Goal: Task Accomplishment & Management: Complete application form

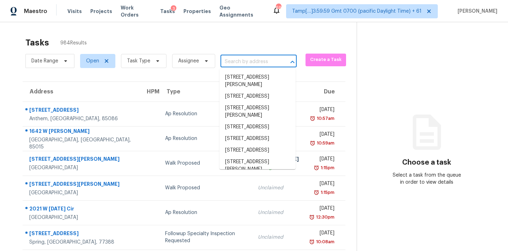
click at [221, 58] on input "text" at bounding box center [249, 61] width 56 height 11
paste input "3248 Greenway Dr, Burleson, TX 76028"
type input "3248 Greenway Dr, Burleson, TX 76028"
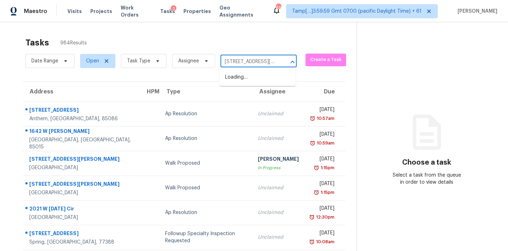
scroll to position [0, 38]
click at [234, 78] on li "3248 Greenway Dr, Burleson, TX 76028" at bounding box center [258, 81] width 76 height 19
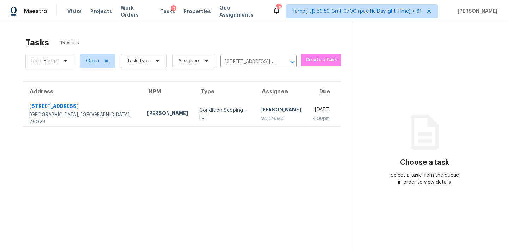
click at [261, 120] on div "Not Started" at bounding box center [281, 118] width 41 height 7
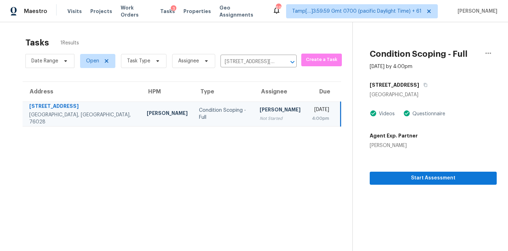
click at [424, 185] on section "Condition Scoping - Full Sep 29th 2025 by 4:00pm 3248 Greenway Dr Burleson, TX …" at bounding box center [425, 147] width 144 height 251
click at [430, 180] on span "Start Assessment" at bounding box center [434, 178] width 116 height 9
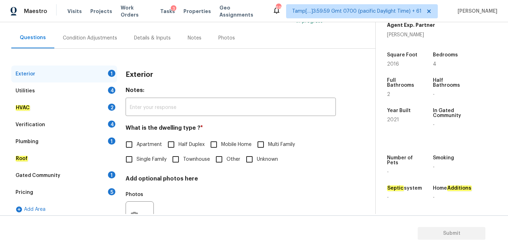
scroll to position [89, 0]
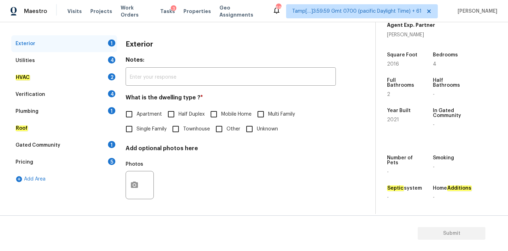
click at [148, 128] on span "Single Family" at bounding box center [152, 129] width 30 height 7
click at [137, 128] on input "Single Family" at bounding box center [129, 129] width 15 height 15
checkbox input "true"
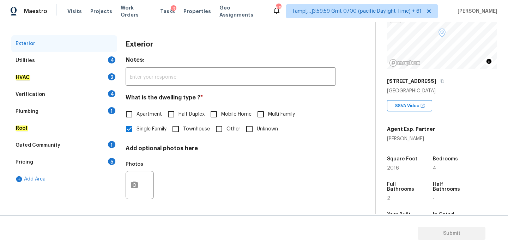
scroll to position [41, 0]
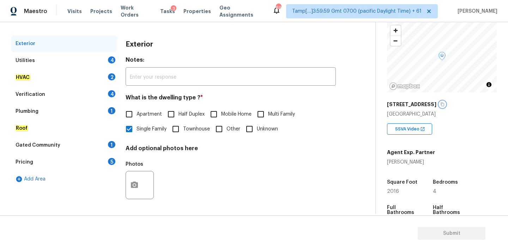
click at [441, 104] on icon "button" at bounding box center [443, 104] width 4 height 4
click at [91, 60] on div "Utilities 4" at bounding box center [64, 60] width 106 height 17
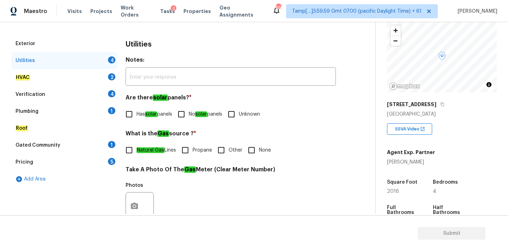
click at [162, 115] on span "Has solar panels" at bounding box center [155, 114] width 36 height 7
click at [137, 115] on input "Has solar panels" at bounding box center [129, 114] width 15 height 15
checkbox input "true"
click at [171, 153] on span "Natural Gas Lines" at bounding box center [157, 150] width 40 height 7
click at [137, 153] on input "Natural Gas Lines" at bounding box center [129, 150] width 15 height 15
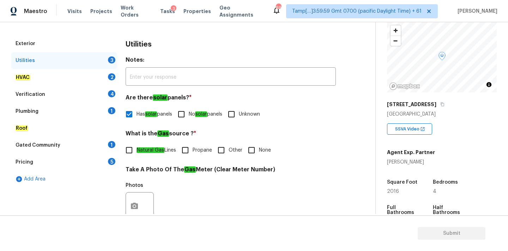
checkbox input "true"
click at [254, 153] on input "None" at bounding box center [251, 150] width 15 height 15
checkbox input "true"
checkbox input "false"
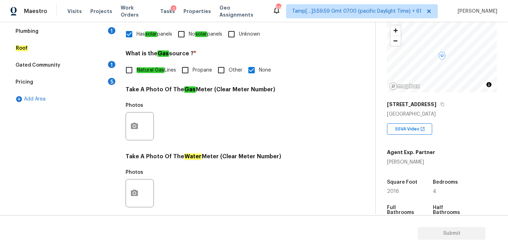
scroll to position [280, 0]
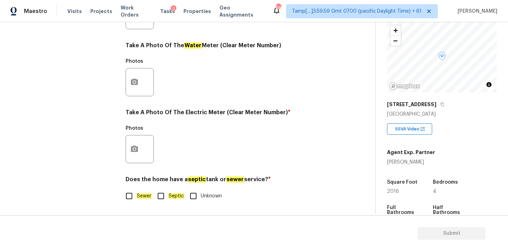
click at [142, 198] on em "Sewer" at bounding box center [144, 196] width 15 height 6
click at [137, 198] on input "Sewer" at bounding box center [129, 196] width 15 height 15
checkbox input "true"
click at [134, 146] on icon "button" at bounding box center [134, 149] width 7 height 6
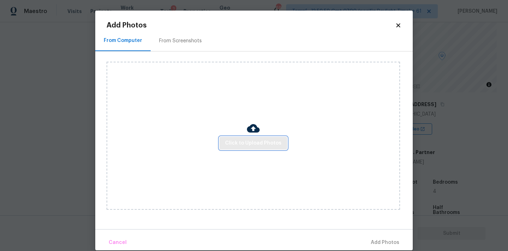
click at [235, 145] on span "Click to Upload Photos" at bounding box center [253, 143] width 56 height 9
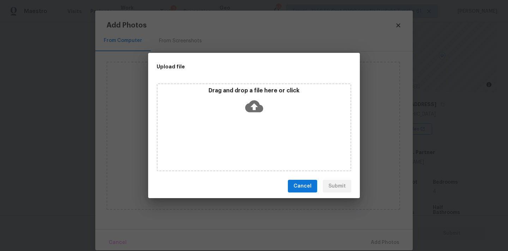
click at [254, 105] on icon at bounding box center [254, 106] width 18 height 18
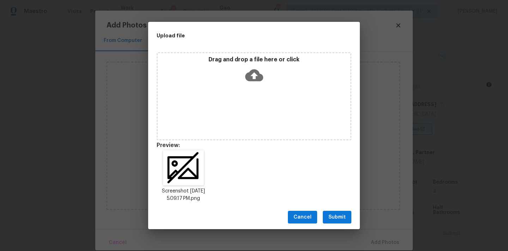
click at [346, 214] on button "Submit" at bounding box center [337, 217] width 29 height 13
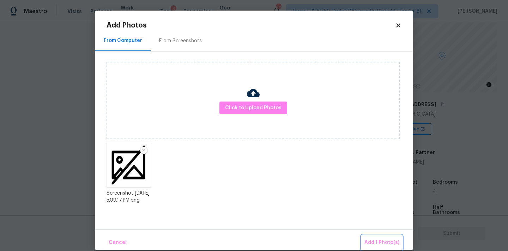
click at [375, 240] on span "Add 1 Photo(s)" at bounding box center [382, 243] width 35 height 9
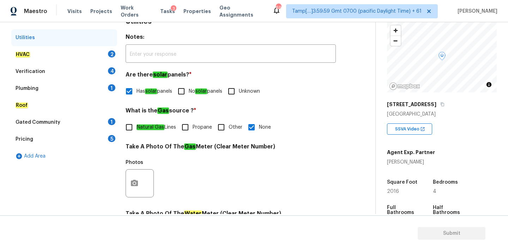
scroll to position [68, 0]
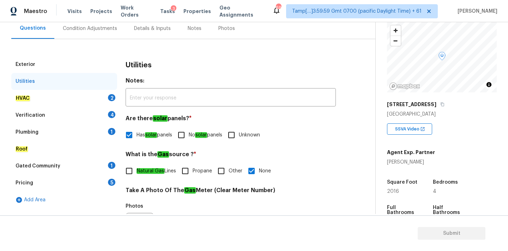
click at [78, 103] on div "HVAC 2" at bounding box center [64, 98] width 106 height 17
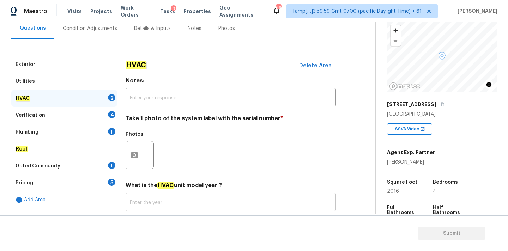
scroll to position [112, 0]
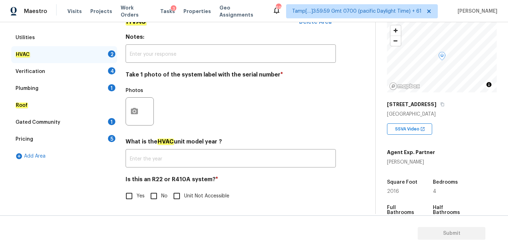
click at [159, 199] on input "No" at bounding box center [154, 196] width 15 height 15
checkbox input "true"
click at [130, 113] on button "button" at bounding box center [134, 112] width 17 height 28
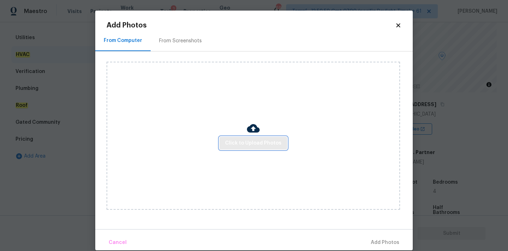
click at [223, 139] on button "Click to Upload Photos" at bounding box center [254, 143] width 68 height 13
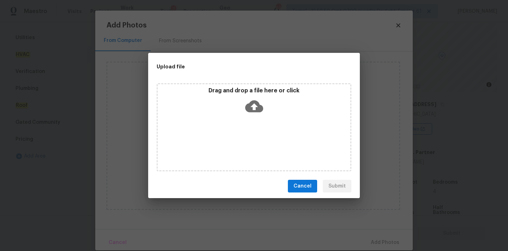
click at [247, 106] on icon at bounding box center [254, 107] width 18 height 12
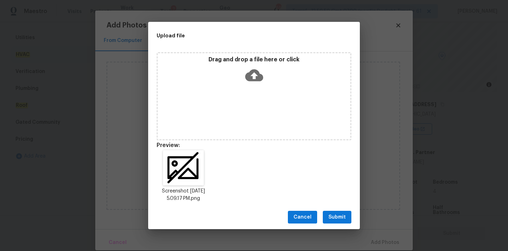
click at [337, 217] on span "Submit" at bounding box center [337, 217] width 17 height 9
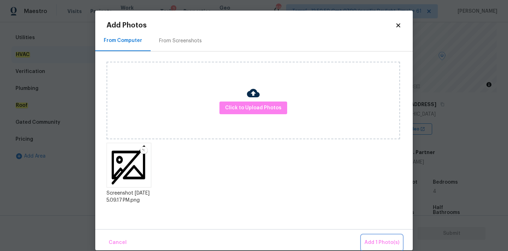
click at [371, 240] on span "Add 1 Photo(s)" at bounding box center [382, 243] width 35 height 9
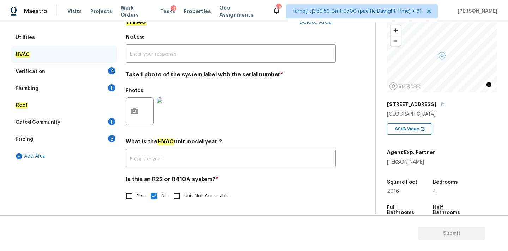
click at [67, 68] on div "Verification 4" at bounding box center [64, 71] width 106 height 17
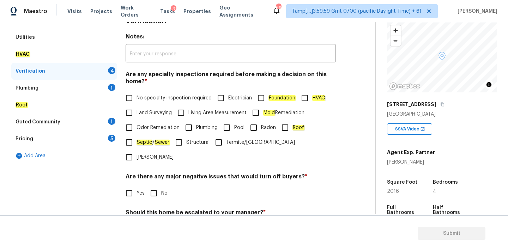
click at [139, 98] on span "No specialty inspection required" at bounding box center [174, 98] width 75 height 7
click at [137, 98] on input "No specialty inspection required" at bounding box center [129, 98] width 15 height 15
checkbox input "true"
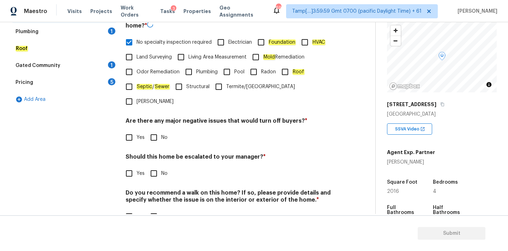
scroll to position [173, 0]
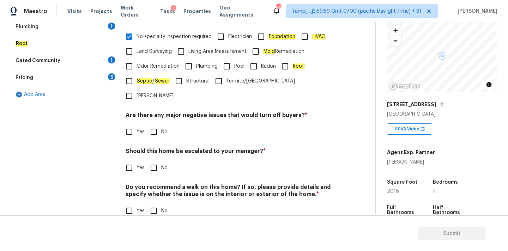
click at [156, 125] on input "No" at bounding box center [154, 132] width 15 height 15
checkbox input "true"
click at [156, 161] on input "No" at bounding box center [154, 168] width 15 height 15
checkbox input "true"
click at [156, 204] on input "No" at bounding box center [154, 211] width 15 height 15
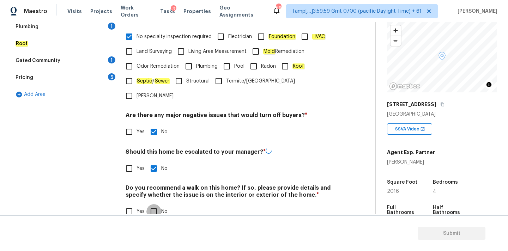
checkbox input "true"
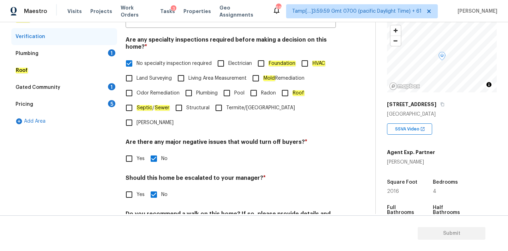
click at [70, 58] on div "Plumbing 1" at bounding box center [64, 53] width 106 height 17
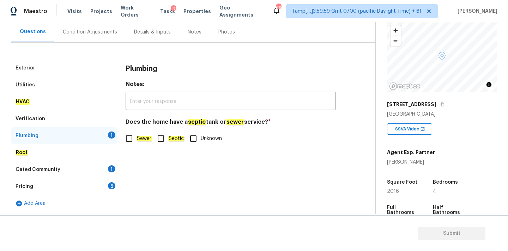
click at [138, 132] on label "Sewer" at bounding box center [137, 138] width 30 height 15
click at [137, 132] on input "Sewer" at bounding box center [129, 138] width 15 height 15
checkbox input "true"
click at [103, 164] on div "Gated Community 1" at bounding box center [64, 169] width 106 height 17
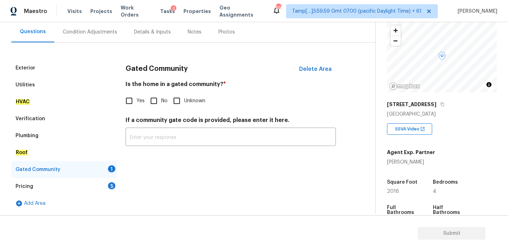
click at [149, 107] on input "No" at bounding box center [154, 101] width 15 height 15
checkbox input "true"
click at [92, 186] on div "Pricing 5" at bounding box center [64, 186] width 106 height 17
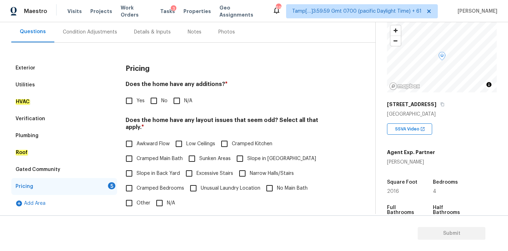
click at [152, 104] on input "No" at bounding box center [154, 101] width 15 height 15
checkbox input "true"
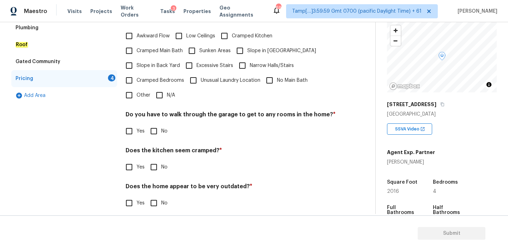
click at [162, 88] on input "N/A" at bounding box center [159, 95] width 15 height 15
checkbox input "true"
click at [156, 132] on div "Pricing Does the home have any additions ? * Yes No N/A Does the home have any …" at bounding box center [231, 86] width 210 height 268
click at [157, 129] on input "No" at bounding box center [154, 131] width 15 height 15
checkbox input "true"
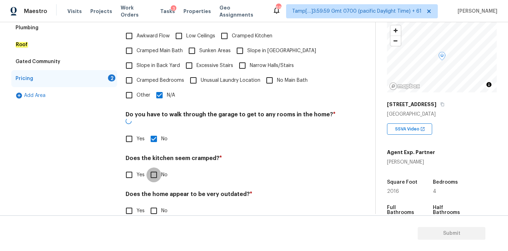
click at [157, 168] on input "No" at bounding box center [154, 175] width 15 height 15
checkbox input "true"
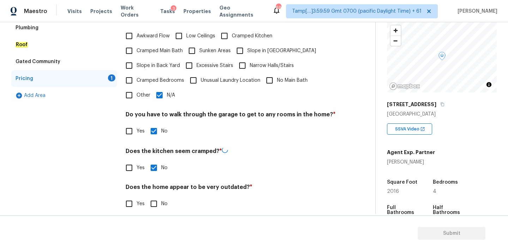
click at [157, 198] on input "No" at bounding box center [154, 204] width 15 height 15
checkbox input "true"
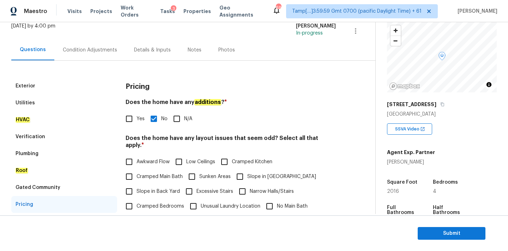
scroll to position [12, 0]
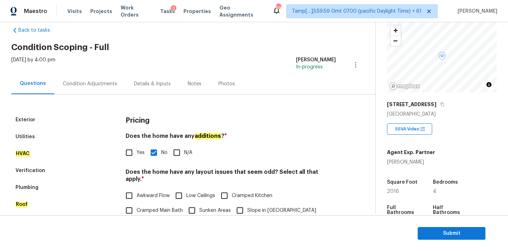
click at [94, 88] on div "Condition Adjustments" at bounding box center [89, 83] width 71 height 21
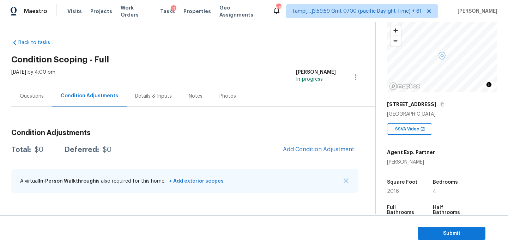
scroll to position [174, 0]
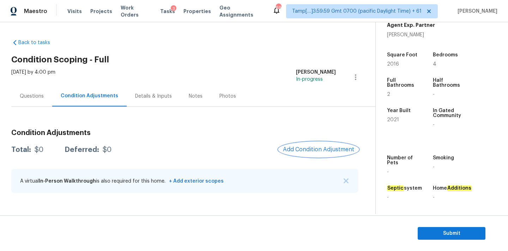
click at [303, 148] on span "Add Condition Adjustment" at bounding box center [318, 150] width 71 height 6
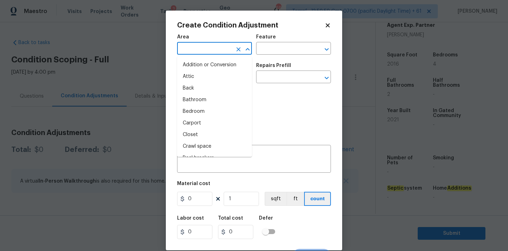
click at [213, 50] on input "text" at bounding box center [204, 49] width 55 height 11
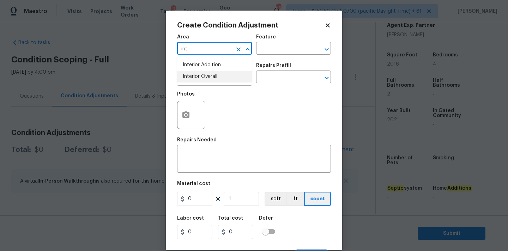
click at [213, 73] on li "Interior Overall" at bounding box center [214, 77] width 75 height 12
type input "Interior Overall"
click at [213, 78] on input "text" at bounding box center [204, 77] width 55 height 11
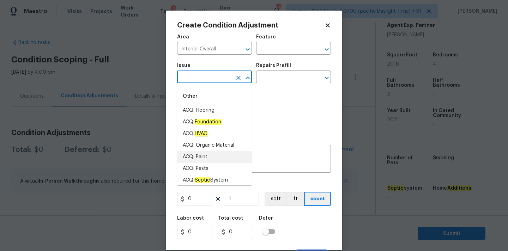
click at [208, 154] on li "ACQ: Paint" at bounding box center [214, 157] width 75 height 12
type input "ACQ: Paint"
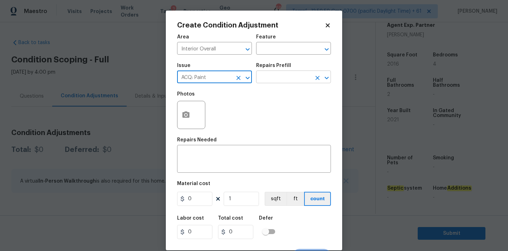
click at [284, 77] on input "text" at bounding box center [283, 77] width 55 height 11
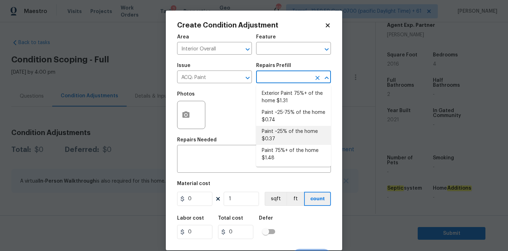
click at [280, 137] on li "Paint ~25% of the home $0.37" at bounding box center [293, 135] width 75 height 19
type input "Acquisition"
type textarea "Acquisition Scope: ~25% of the home needs interior paint"
type input "0.37"
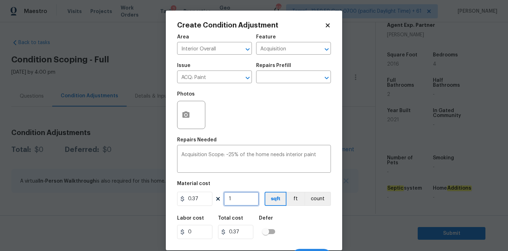
click at [236, 201] on input "1" at bounding box center [241, 199] width 35 height 14
type input "2"
type input "0.74"
type input "20"
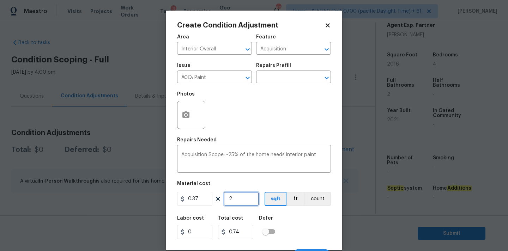
type input "7.4"
type input "201"
type input "74.37"
type input "2016"
type input "745.92"
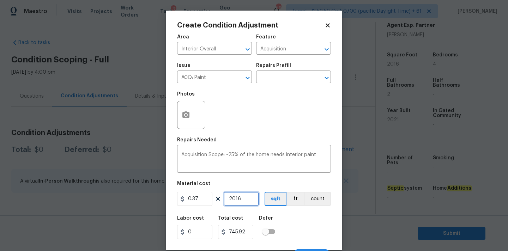
scroll to position [12, 0]
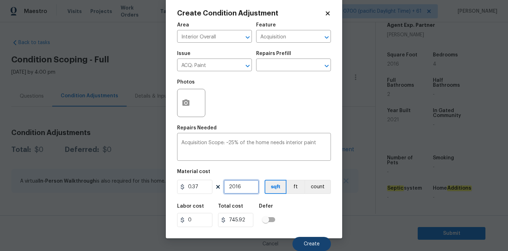
type input "2016"
click at [306, 244] on span "Create" at bounding box center [312, 244] width 16 height 5
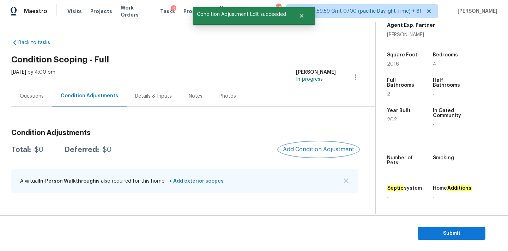
scroll to position [0, 0]
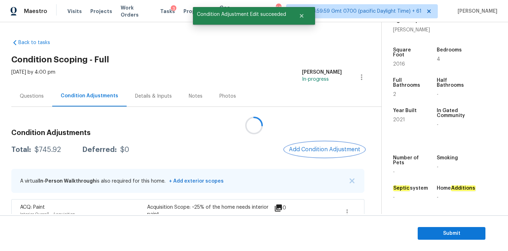
click at [304, 148] on span "Add Condition Adjustment" at bounding box center [324, 150] width 71 height 6
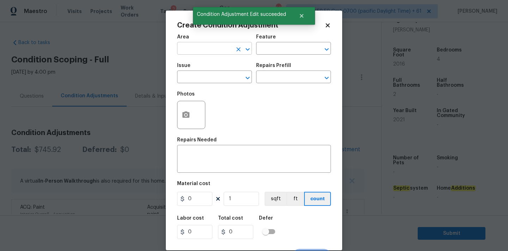
click at [217, 50] on input "text" at bounding box center [204, 49] width 55 height 11
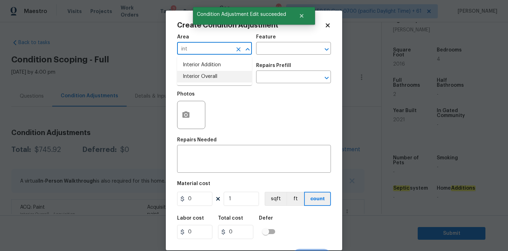
click at [217, 79] on li "Interior Overall" at bounding box center [214, 77] width 75 height 12
type input "Interior Overall"
click at [217, 79] on input "text" at bounding box center [204, 77] width 55 height 11
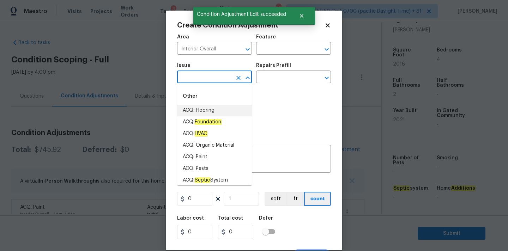
click at [213, 108] on li "ACQ: Flooring" at bounding box center [214, 111] width 75 height 12
type input "ACQ: Flooring"
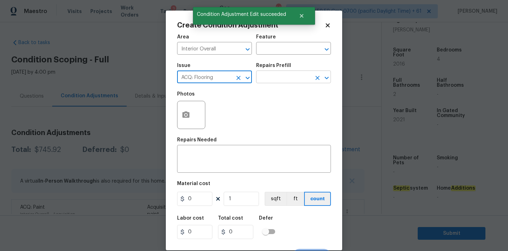
click at [274, 80] on input "text" at bounding box center [283, 77] width 55 height 11
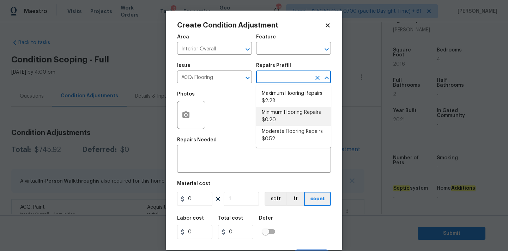
click at [279, 117] on li "Minimum Flooring Repairs $0.20" at bounding box center [293, 116] width 75 height 19
type input "Acquisition"
type textarea "Acquisition Scope: Minimum flooring repairs"
type input "0.2"
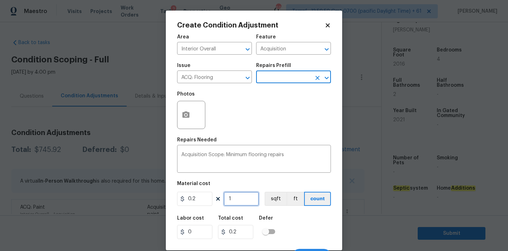
click at [245, 201] on input "1" at bounding box center [241, 199] width 35 height 14
type input "2"
type input "0.4"
type input "20"
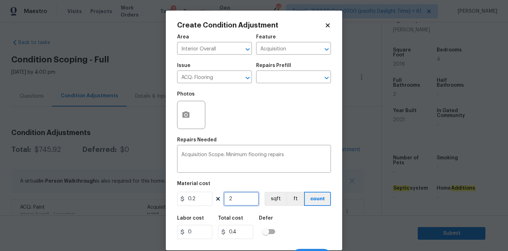
type input "4"
type input "201"
type input "40.2"
type input "2016"
type input "403.2"
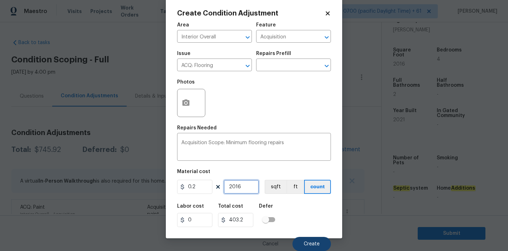
type input "2016"
click at [310, 239] on button "Create" at bounding box center [312, 244] width 38 height 14
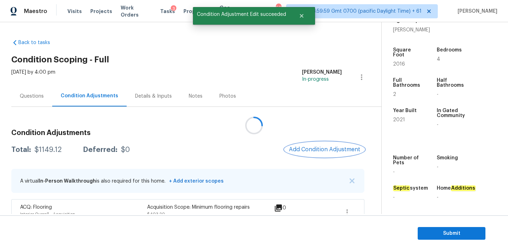
click at [321, 150] on span "Add Condition Adjustment" at bounding box center [324, 150] width 71 height 6
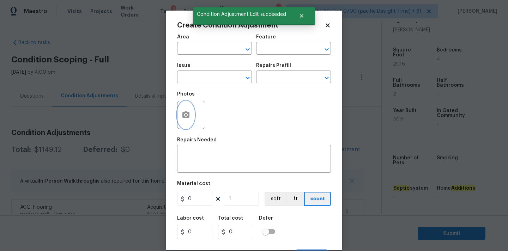
click at [189, 120] on button "button" at bounding box center [186, 115] width 17 height 28
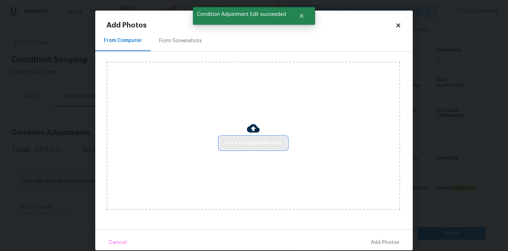
click at [240, 141] on span "Click to Upload Photos" at bounding box center [253, 143] width 56 height 9
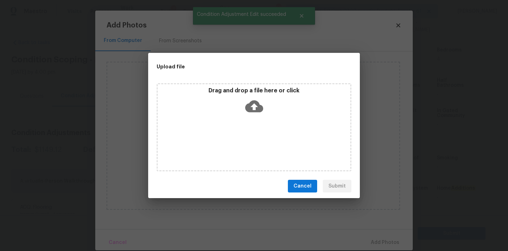
click at [252, 102] on icon at bounding box center [254, 107] width 18 height 12
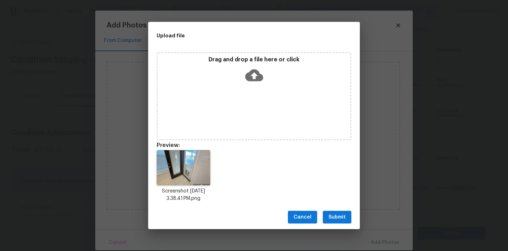
click at [337, 216] on span "Submit" at bounding box center [337, 217] width 17 height 9
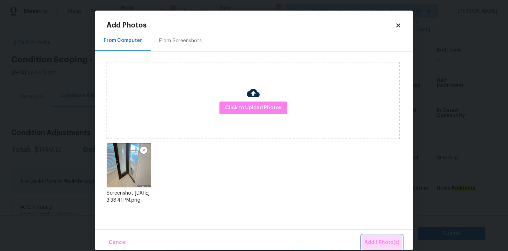
click at [375, 240] on span "Add 1 Photo(s)" at bounding box center [382, 243] width 35 height 9
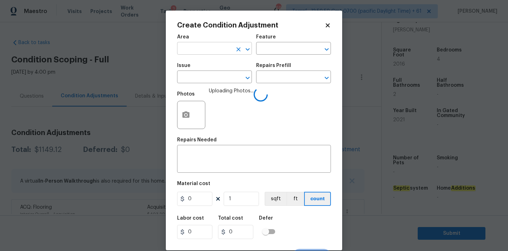
click at [219, 53] on input "text" at bounding box center [204, 49] width 55 height 11
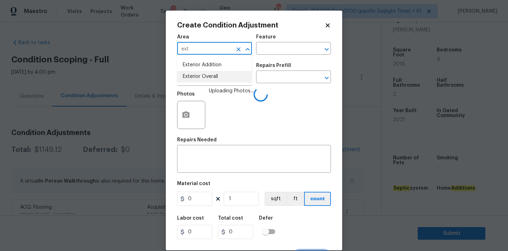
click at [217, 80] on li "Exterior Overall" at bounding box center [214, 77] width 75 height 12
type input "Exterior Overall"
click at [224, 80] on input "text" at bounding box center [204, 77] width 55 height 11
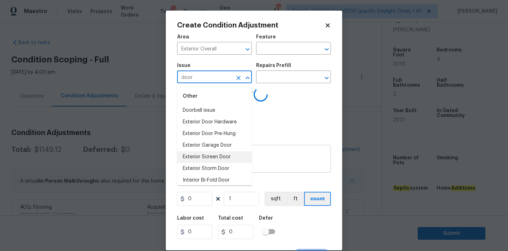
type input "door"
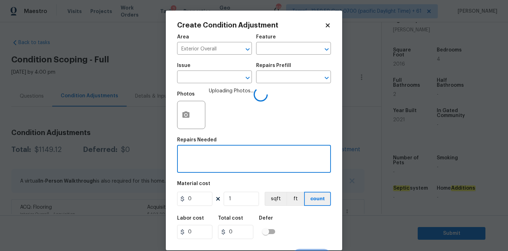
click at [254, 161] on textarea at bounding box center [253, 160] width 145 height 15
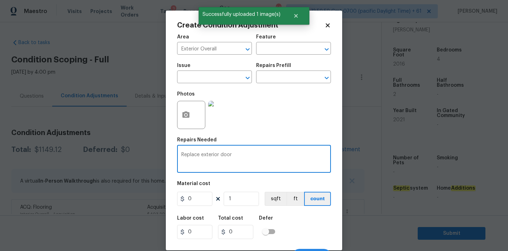
type textarea "Replace exterior door"
click at [206, 200] on input "0" at bounding box center [194, 199] width 35 height 14
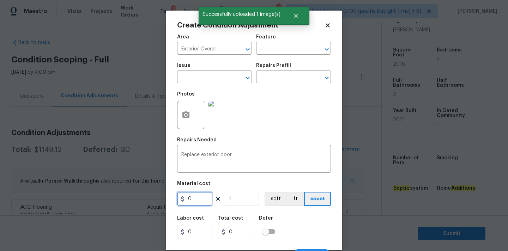
click at [206, 200] on input "0" at bounding box center [194, 199] width 35 height 14
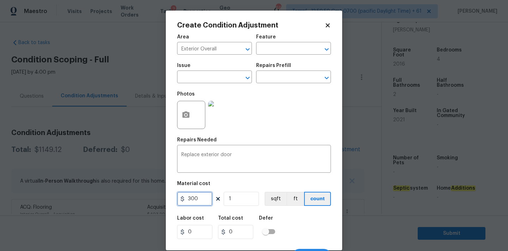
type input "300"
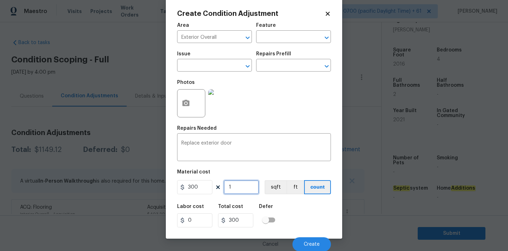
scroll to position [12, 0]
click at [313, 244] on span "Create" at bounding box center [312, 244] width 16 height 5
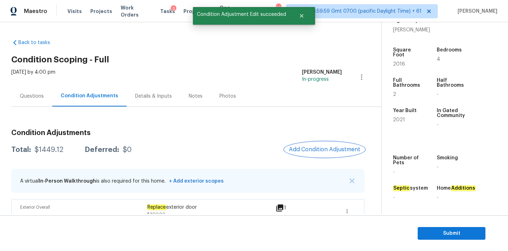
scroll to position [0, 0]
click at [300, 149] on span "Add Condition Adjustment" at bounding box center [324, 150] width 71 height 6
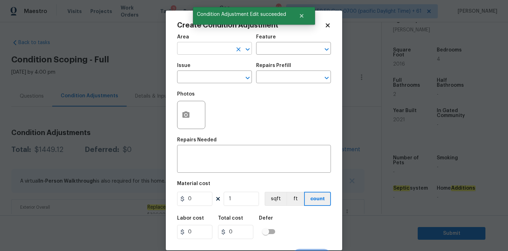
click at [190, 47] on input "text" at bounding box center [204, 49] width 55 height 11
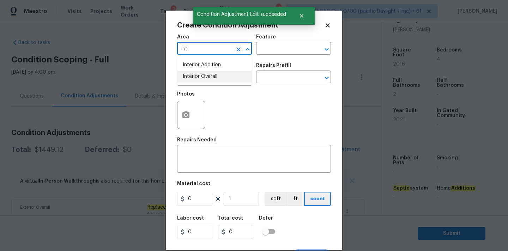
click at [191, 76] on li "Interior Overall" at bounding box center [214, 77] width 75 height 12
type input "Interior Overall"
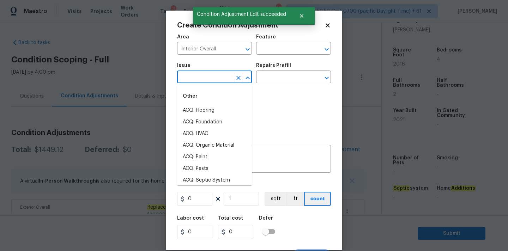
click at [205, 76] on input "text" at bounding box center [204, 77] width 55 height 11
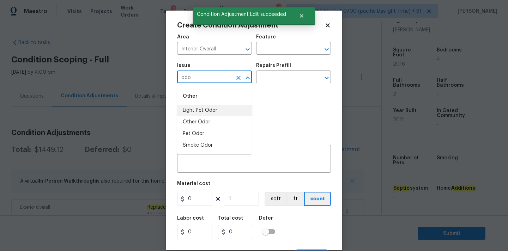
click at [201, 106] on li "Light Pet Odor" at bounding box center [214, 111] width 75 height 12
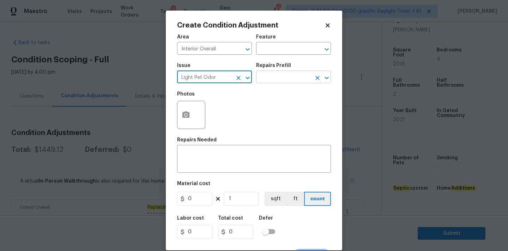
type input "Light Pet Odor"
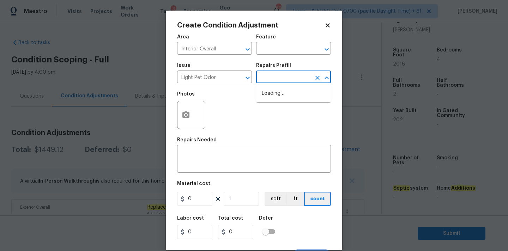
click at [272, 79] on input "text" at bounding box center [283, 77] width 55 height 11
click at [272, 96] on li "Acquisition Scope: 1-2 pets present $575.00" at bounding box center [293, 97] width 75 height 19
type textarea "Acquisition Scope: 1-2 pets present"
type input "575"
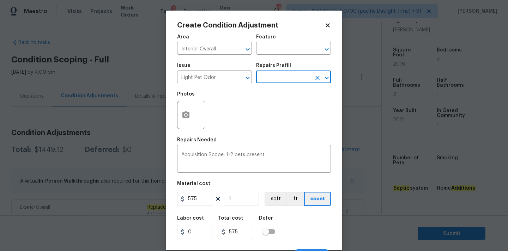
scroll to position [12, 0]
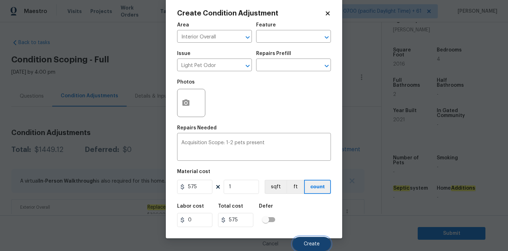
click at [302, 239] on button "Create" at bounding box center [312, 244] width 38 height 14
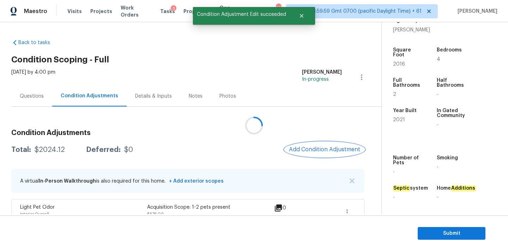
scroll to position [0, 0]
click at [306, 151] on span "Add Condition Adjustment" at bounding box center [324, 150] width 71 height 6
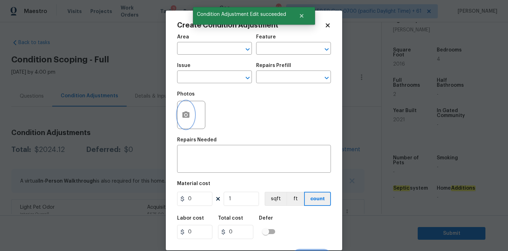
click at [186, 119] on icon "button" at bounding box center [186, 115] width 8 height 8
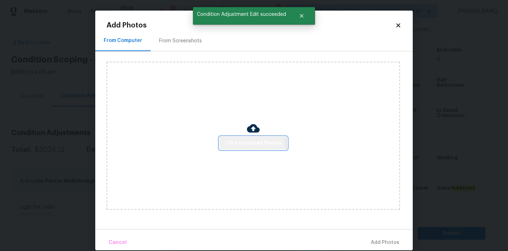
click at [236, 144] on span "Click to Upload Photos" at bounding box center [253, 143] width 56 height 9
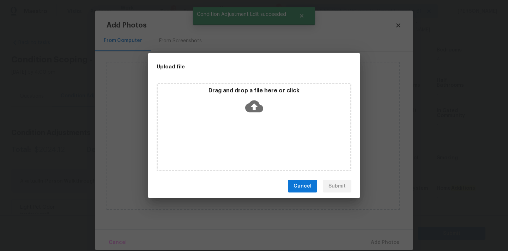
click at [256, 111] on icon at bounding box center [254, 107] width 18 height 12
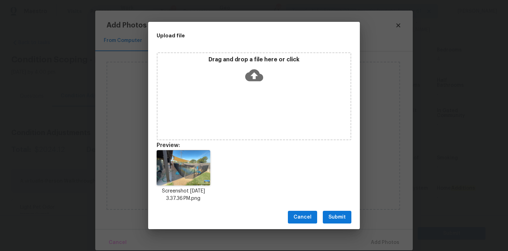
click at [339, 215] on span "Submit" at bounding box center [337, 217] width 17 height 9
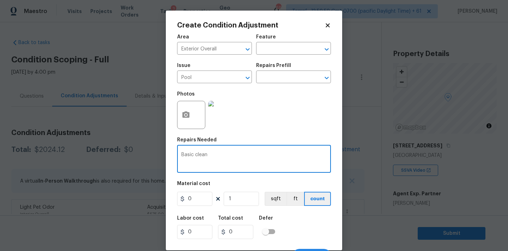
scroll to position [174, 0]
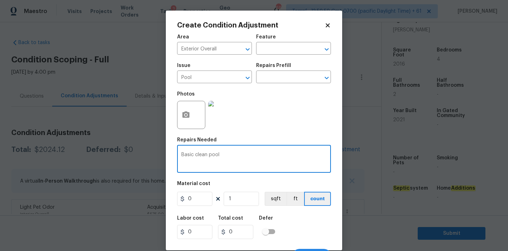
type textarea "Basic clean pool"
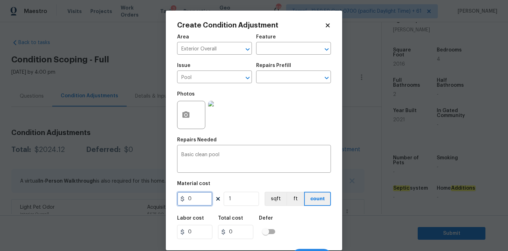
click at [200, 199] on input "0" at bounding box center [194, 199] width 35 height 14
type input "250"
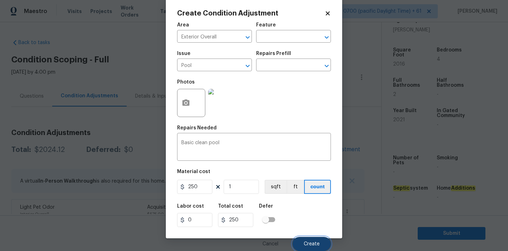
click at [298, 240] on button "Create" at bounding box center [312, 244] width 38 height 14
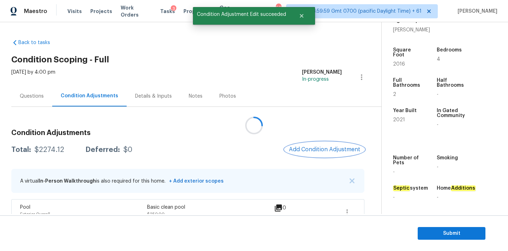
scroll to position [0, 0]
click at [310, 150] on span "Add Condition Adjustment" at bounding box center [324, 150] width 71 height 6
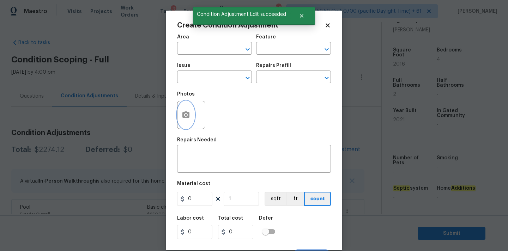
click at [189, 117] on icon "button" at bounding box center [186, 115] width 7 height 6
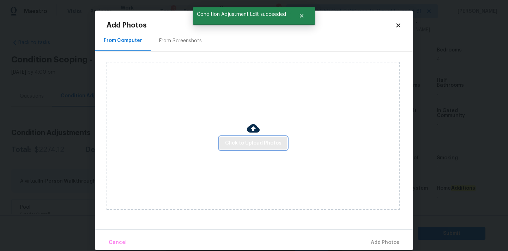
click at [248, 143] on span "Click to Upload Photos" at bounding box center [253, 143] width 56 height 9
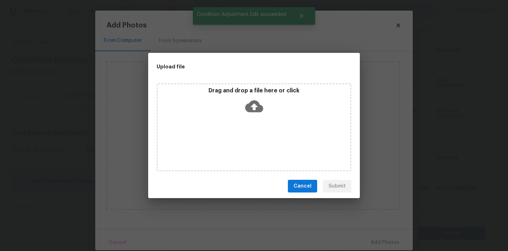
click at [260, 108] on icon at bounding box center [254, 107] width 18 height 12
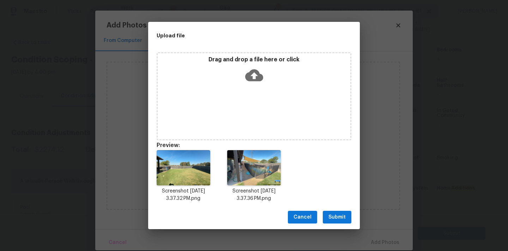
click at [338, 221] on span "Submit" at bounding box center [337, 217] width 17 height 9
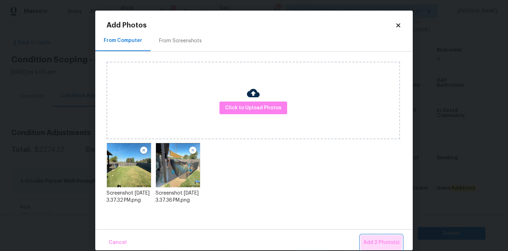
click at [375, 242] on span "Add 2 Photo(s)" at bounding box center [382, 243] width 36 height 9
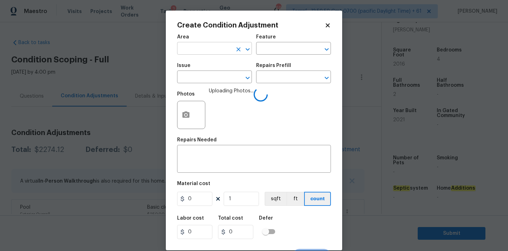
click at [207, 50] on input "text" at bounding box center [204, 49] width 55 height 11
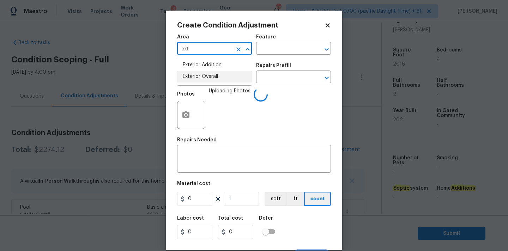
click at [205, 74] on li "Exterior Overall" at bounding box center [214, 77] width 75 height 12
type input "Exterior Overall"
click at [209, 77] on input "text" at bounding box center [204, 77] width 55 height 11
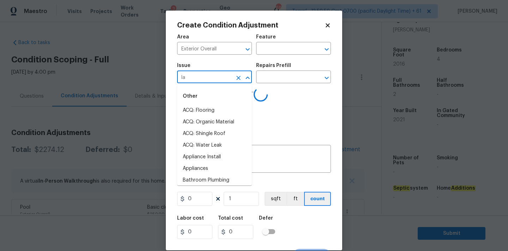
type input "lan"
type input "d"
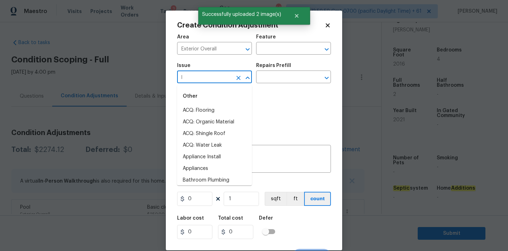
type input "la"
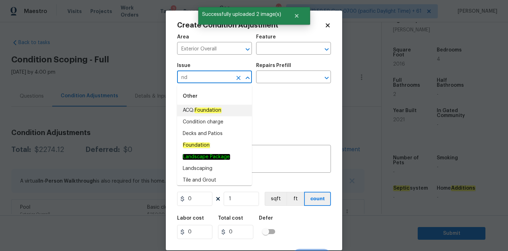
type input "n"
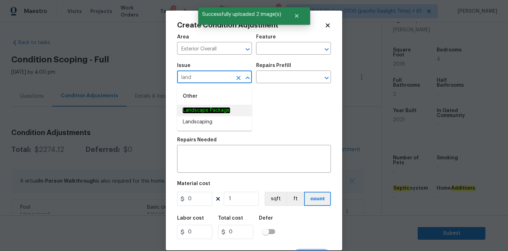
click at [223, 105] on li "Landscape Package" at bounding box center [214, 111] width 75 height 12
type input "Landscape Package"
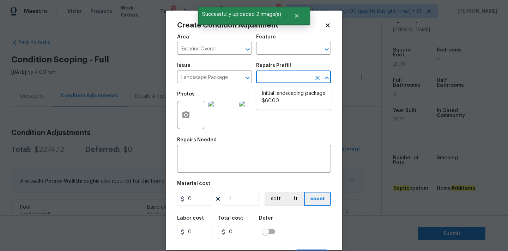
click at [271, 76] on input "text" at bounding box center [283, 77] width 55 height 11
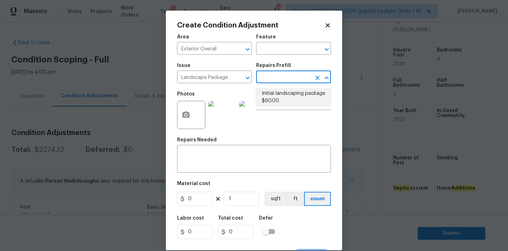
click at [272, 96] on li "Initial landscaping package $60.00" at bounding box center [293, 97] width 75 height 19
type input "Home Readiness Packages"
type textarea "Mowing of grass up to 6" in height. Mow, edge along driveways & sidewalks, trim…"
type input "60"
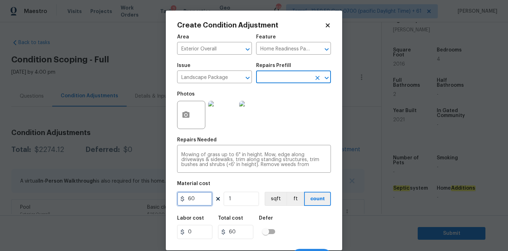
click at [193, 197] on input "60" at bounding box center [194, 199] width 35 height 14
type input "200"
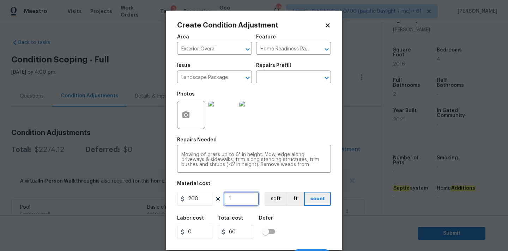
type input "200"
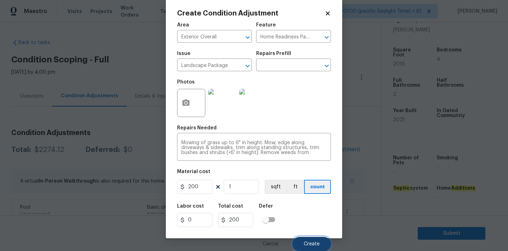
click at [303, 243] on button "Create" at bounding box center [312, 244] width 38 height 14
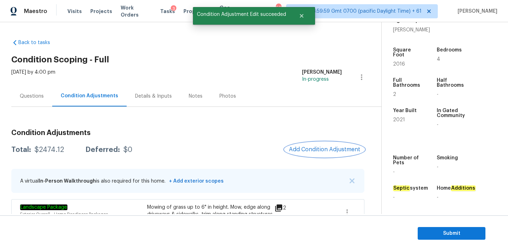
scroll to position [0, 0]
click at [313, 150] on span "Add Condition Adjustment" at bounding box center [324, 150] width 71 height 6
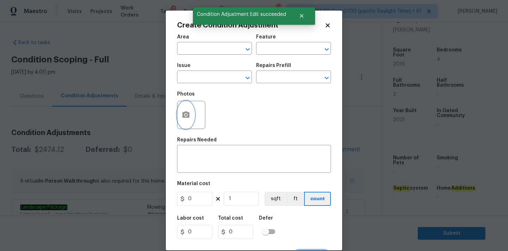
click at [190, 118] on button "button" at bounding box center [186, 115] width 17 height 28
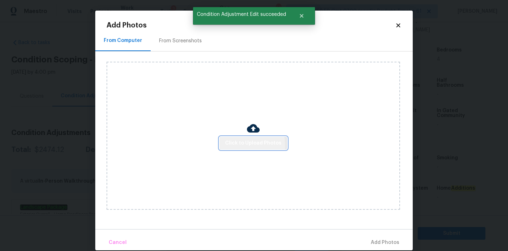
click at [238, 145] on span "Click to Upload Photos" at bounding box center [253, 143] width 56 height 9
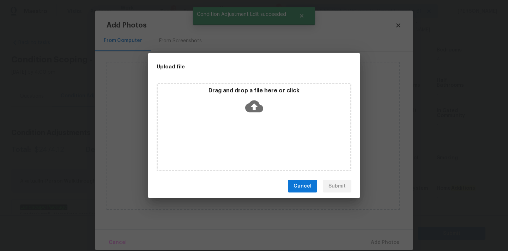
click at [254, 99] on icon at bounding box center [254, 106] width 18 height 18
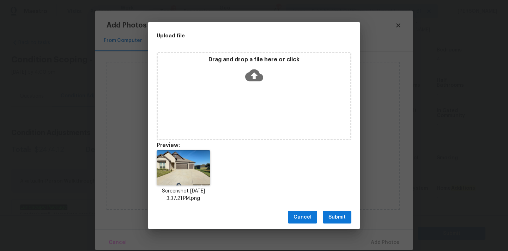
click at [336, 211] on button "Submit" at bounding box center [337, 217] width 29 height 13
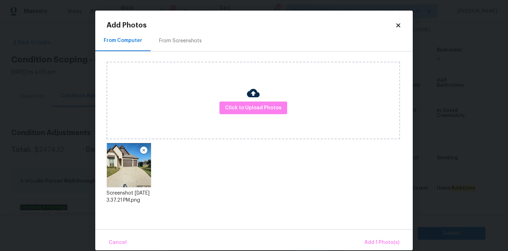
click at [364, 235] on div "Cancel Add 1 Photo(s)" at bounding box center [254, 240] width 318 height 21
click at [375, 242] on span "Add 1 Photo(s)" at bounding box center [382, 243] width 35 height 9
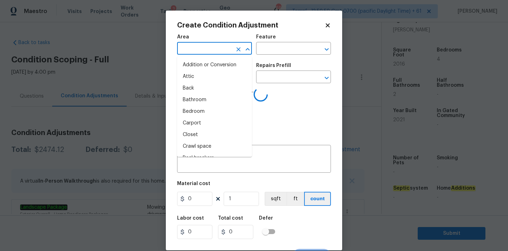
click at [211, 54] on input "text" at bounding box center [204, 49] width 55 height 11
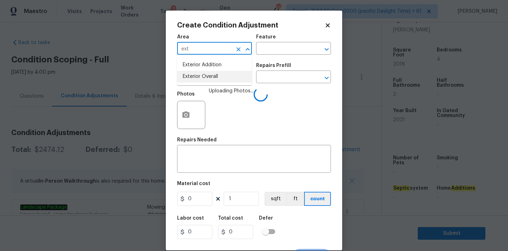
click at [216, 78] on li "Exterior Overall" at bounding box center [214, 77] width 75 height 12
type input "Exterior Overall"
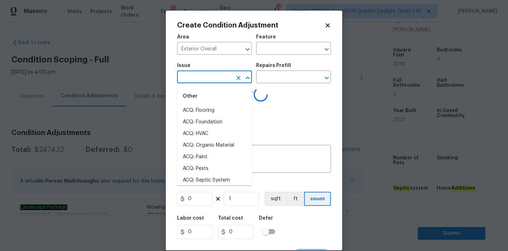
click at [223, 78] on input "text" at bounding box center [204, 77] width 55 height 11
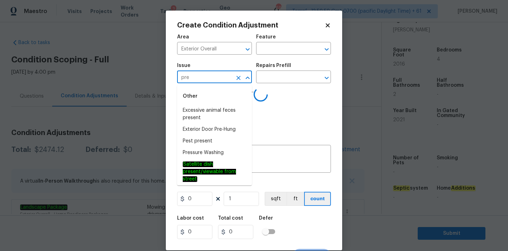
type input "pres"
type input "s"
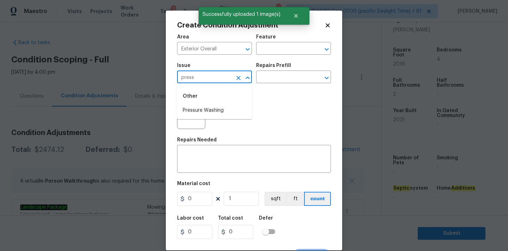
click at [211, 111] on li "Pressure Washing" at bounding box center [214, 111] width 75 height 12
type input "Pressure Washing"
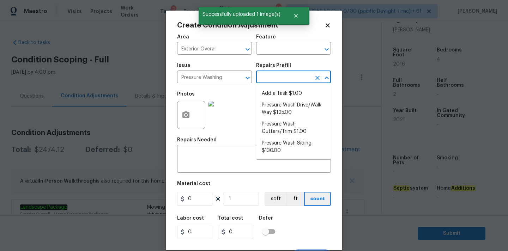
click at [279, 81] on input "text" at bounding box center [283, 77] width 55 height 11
click at [278, 115] on li "Pressure Wash Drive/Walk Way $125.00" at bounding box center [293, 109] width 75 height 19
type input "Siding"
type textarea "Pressure wash the driveways/walkways as directed by the PM. Ensure that all deb…"
type input "125"
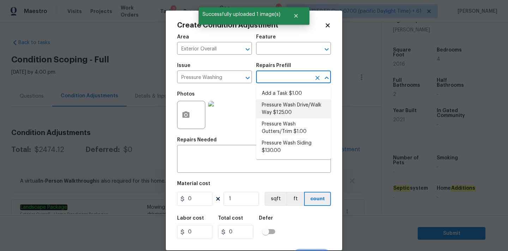
type input "125"
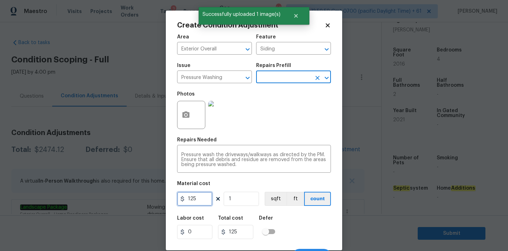
click at [200, 200] on input "125" at bounding box center [194, 199] width 35 height 14
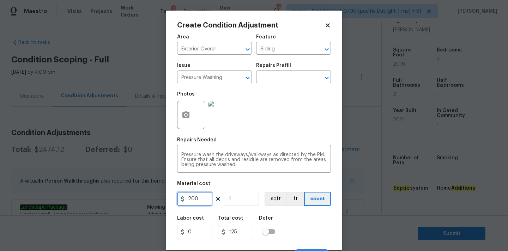
type input "200"
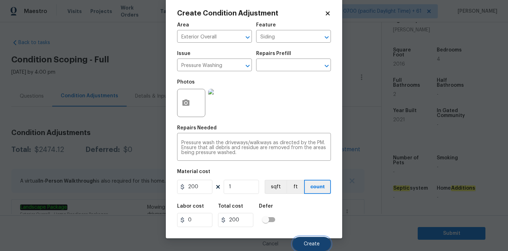
click at [312, 240] on button "Create" at bounding box center [312, 244] width 38 height 14
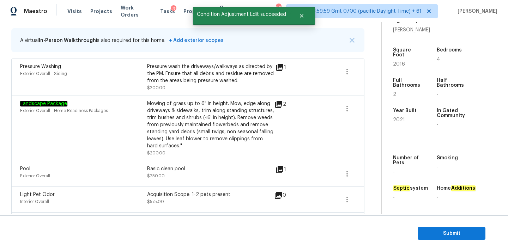
scroll to position [71, 0]
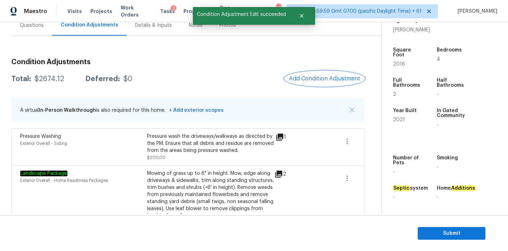
click at [293, 81] on span "Add Condition Adjustment" at bounding box center [324, 79] width 71 height 6
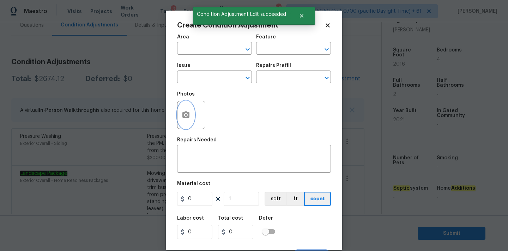
click at [185, 115] on icon "button" at bounding box center [186, 115] width 8 height 8
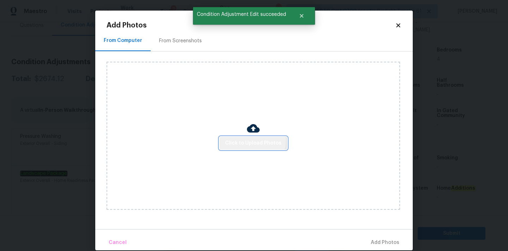
click at [248, 140] on span "Click to Upload Photos" at bounding box center [253, 143] width 56 height 9
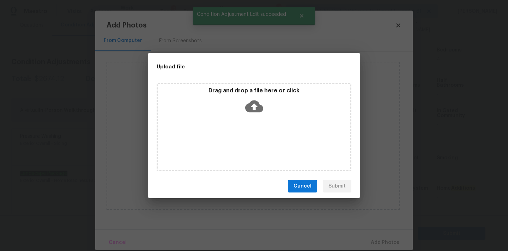
click at [255, 109] on icon at bounding box center [254, 106] width 18 height 18
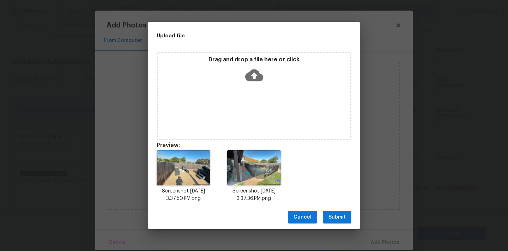
click at [342, 220] on span "Submit" at bounding box center [337, 217] width 17 height 9
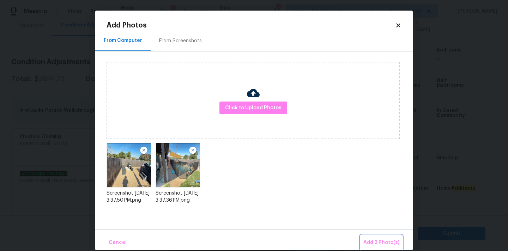
click at [374, 242] on span "Add 2 Photo(s)" at bounding box center [382, 243] width 36 height 9
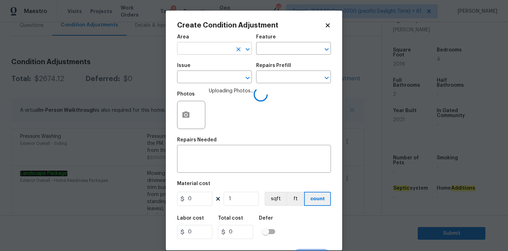
click at [203, 50] on input "text" at bounding box center [204, 49] width 55 height 11
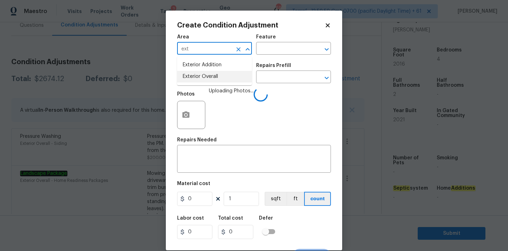
click at [204, 76] on li "Exterior Overall" at bounding box center [214, 77] width 75 height 12
type input "Exterior Overall"
click at [211, 76] on input "text" at bounding box center [204, 77] width 55 height 11
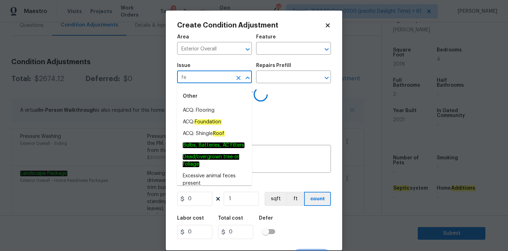
type input "fen"
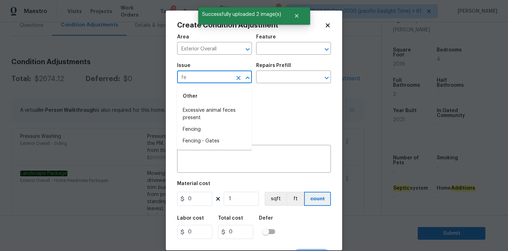
type input "fen"
click at [208, 111] on li "Fencing" at bounding box center [214, 111] width 75 height 12
type input "Fencing"
click at [208, 165] on textarea at bounding box center [253, 160] width 145 height 15
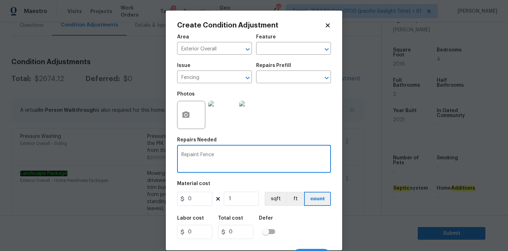
type textarea "Repaint Fence"
click at [195, 198] on input "0" at bounding box center [194, 199] width 35 height 14
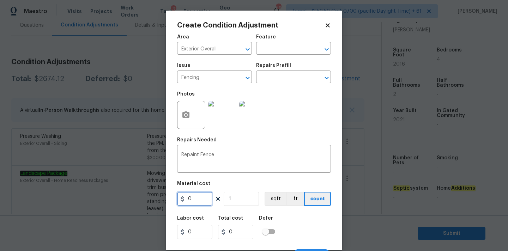
click at [195, 198] on input "0" at bounding box center [194, 199] width 35 height 14
type input "1000"
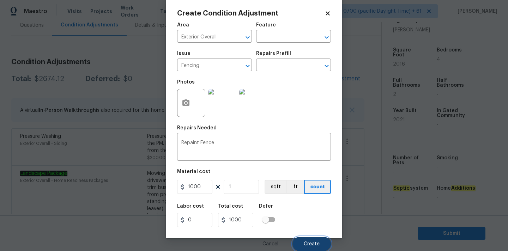
click at [308, 239] on button "Create" at bounding box center [312, 244] width 38 height 14
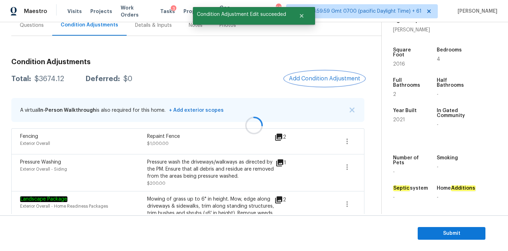
scroll to position [0, 0]
drag, startPoint x: 34, startPoint y: 80, endPoint x: 67, endPoint y: 80, distance: 33.2
click at [67, 80] on div "Total: $3674.12 Deferred: $0" at bounding box center [71, 79] width 121 height 7
copy div "$3674.12"
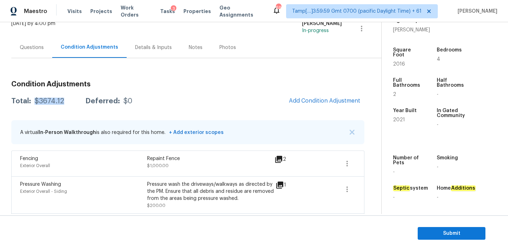
scroll to position [28, 0]
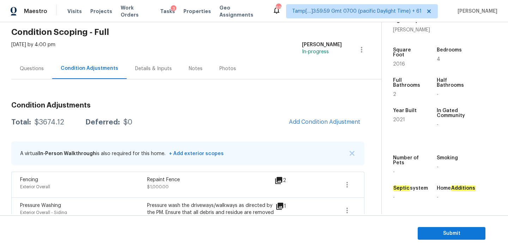
click at [23, 75] on div "Questions" at bounding box center [31, 68] width 41 height 21
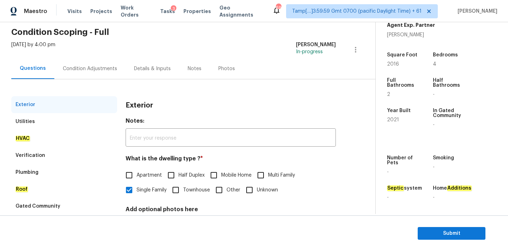
click at [85, 159] on div "Verification" at bounding box center [64, 155] width 106 height 17
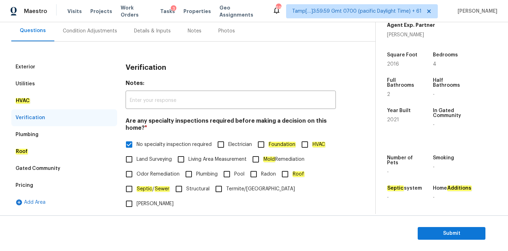
click at [91, 30] on div "Condition Adjustments" at bounding box center [90, 31] width 54 height 7
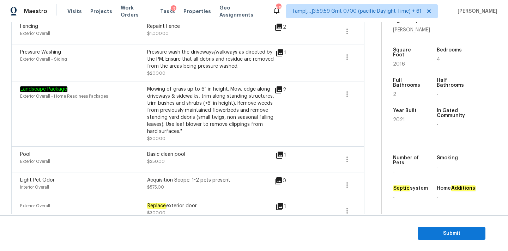
scroll to position [175, 0]
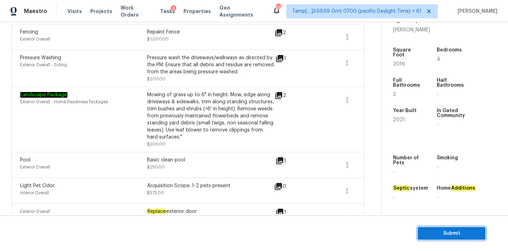
click at [445, 229] on button "Submit" at bounding box center [452, 233] width 68 height 13
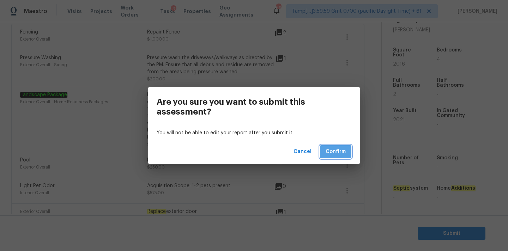
click at [341, 150] on span "Confirm" at bounding box center [336, 152] width 20 height 9
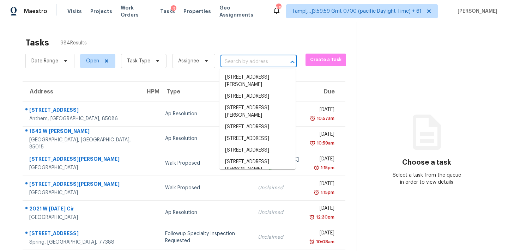
click at [249, 59] on input "text" at bounding box center [249, 61] width 56 height 11
paste input "1432 Wrightford Dr, Lebanon, TN 37087"
type input "1432 Wrightford Dr, Lebanon, TN 37087"
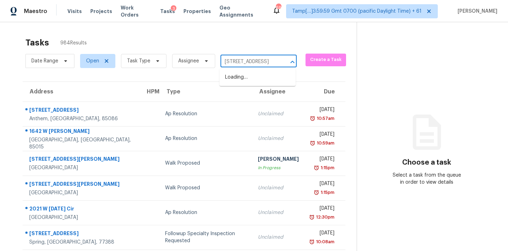
scroll to position [0, 38]
click at [246, 81] on li "1432 Wrightford Dr, Lebanon, TN 37087" at bounding box center [258, 78] width 76 height 12
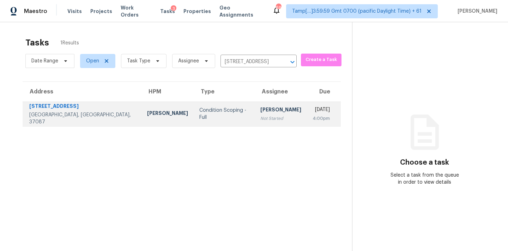
click at [261, 115] on div "Not Started" at bounding box center [281, 118] width 41 height 7
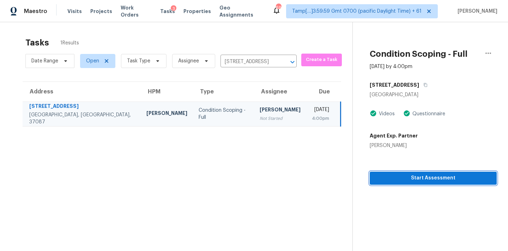
click at [407, 180] on span "Start Assessment" at bounding box center [434, 178] width 116 height 9
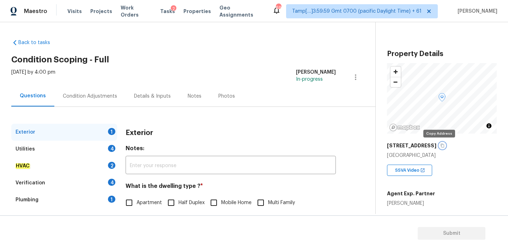
click at [441, 146] on icon "button" at bounding box center [443, 146] width 4 height 4
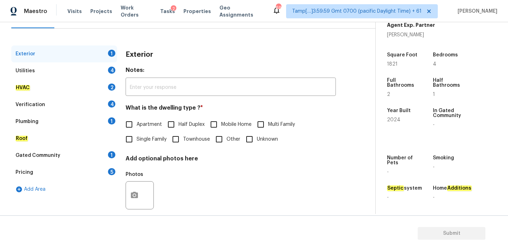
scroll to position [89, 0]
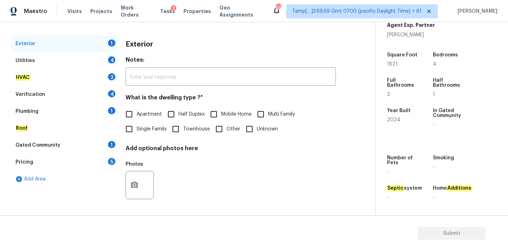
click at [153, 133] on span "Single Family" at bounding box center [152, 129] width 30 height 7
click at [137, 133] on input "Single Family" at bounding box center [129, 129] width 15 height 15
checkbox input "true"
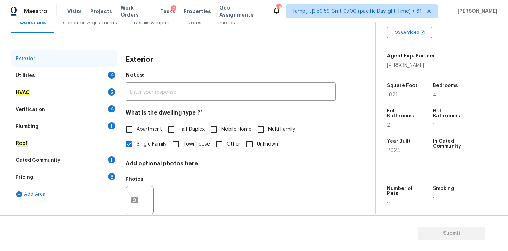
scroll to position [63, 0]
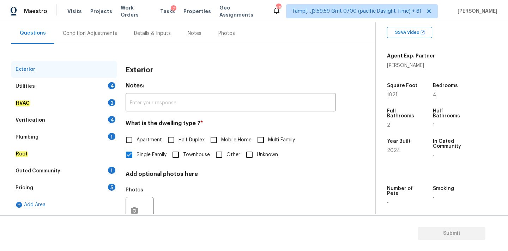
click at [102, 41] on div "Condition Adjustments" at bounding box center [89, 33] width 71 height 21
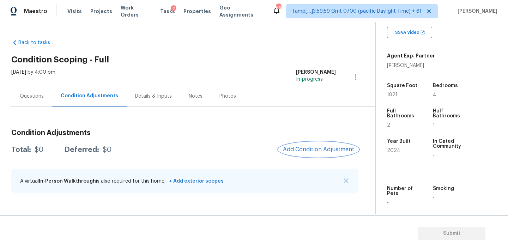
click at [299, 145] on button "Add Condition Adjustment" at bounding box center [319, 149] width 80 height 15
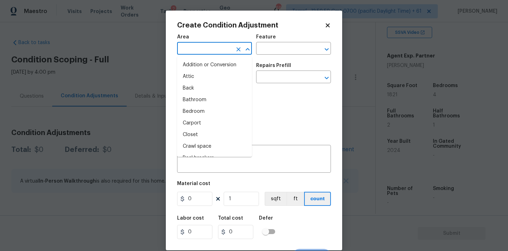
click at [208, 51] on input "text" at bounding box center [204, 49] width 55 height 11
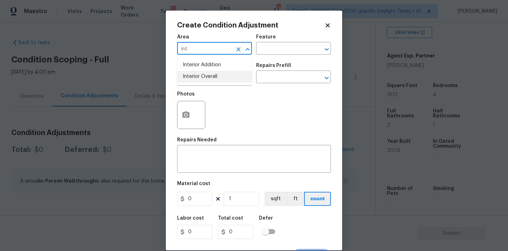
click at [209, 76] on li "Interior Overall" at bounding box center [214, 77] width 75 height 12
type input "Interior Overall"
click at [212, 80] on input "text" at bounding box center [204, 77] width 55 height 11
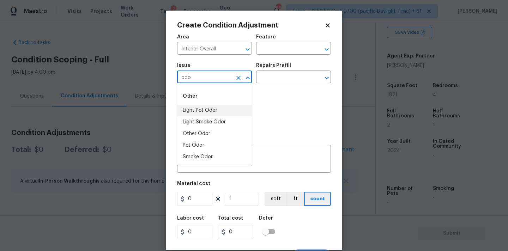
click at [212, 110] on li "Light Pet Odor" at bounding box center [214, 111] width 75 height 12
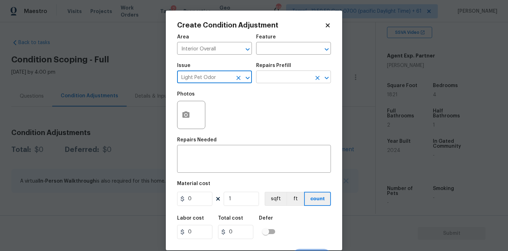
type input "Light Pet Odor"
click at [287, 77] on input "text" at bounding box center [283, 77] width 55 height 11
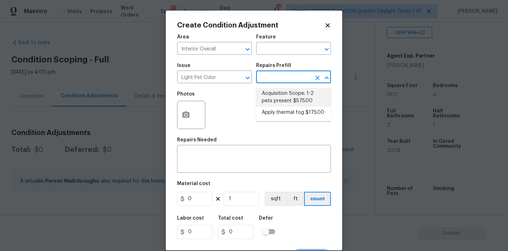
click at [287, 101] on li "Acquisition Scope: 1-2 pets present $575.00" at bounding box center [293, 97] width 75 height 19
type textarea "Acquisition Scope: 1-2 pets present"
type input "575"
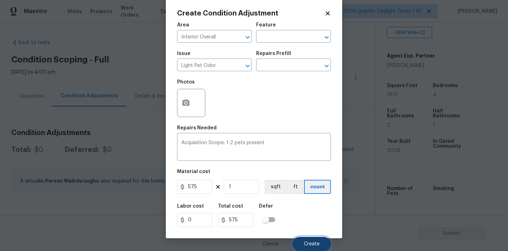
click at [308, 242] on span "Create" at bounding box center [312, 244] width 16 height 5
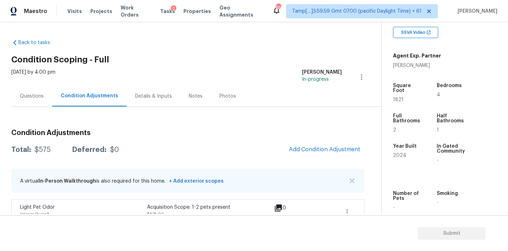
scroll to position [13, 0]
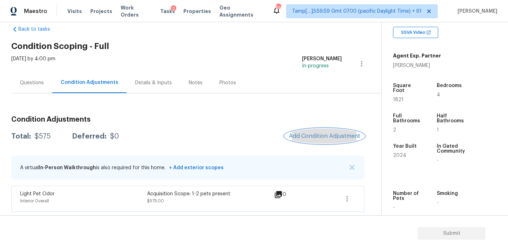
click at [327, 136] on span "Add Condition Adjustment" at bounding box center [324, 136] width 71 height 6
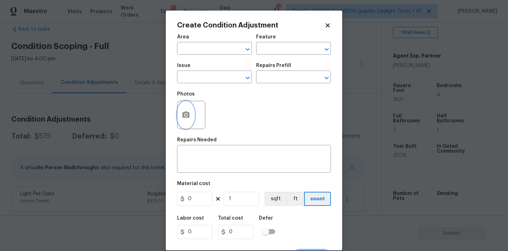
click at [186, 119] on icon "button" at bounding box center [186, 115] width 8 height 8
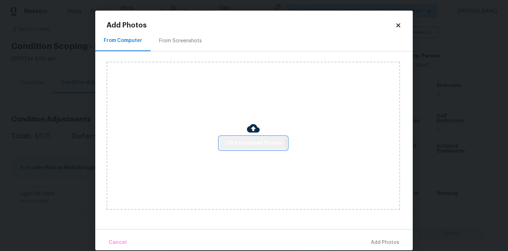
click at [251, 145] on span "Click to Upload Photos" at bounding box center [253, 143] width 56 height 9
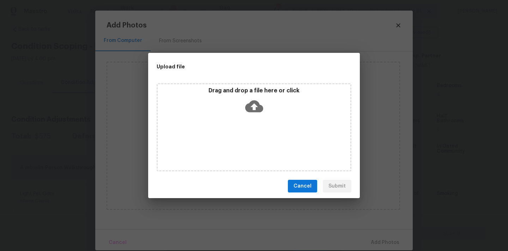
click at [253, 108] on icon at bounding box center [254, 106] width 18 height 18
